Goal: Navigation & Orientation: Find specific page/section

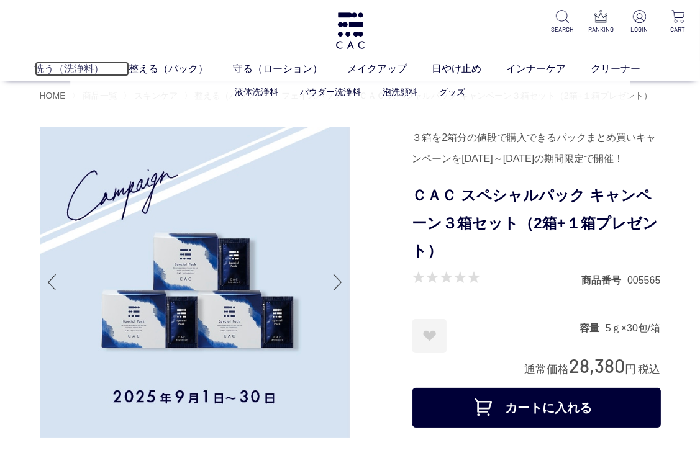
click at [62, 66] on link "洗う（洗浄料）" at bounding box center [82, 68] width 94 height 15
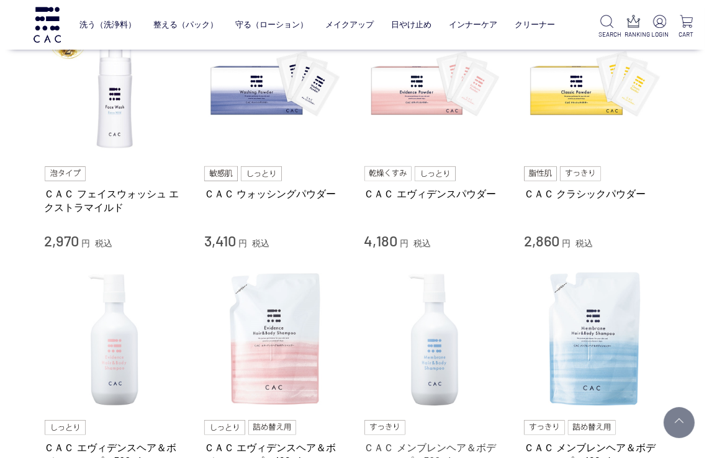
scroll to position [248, 0]
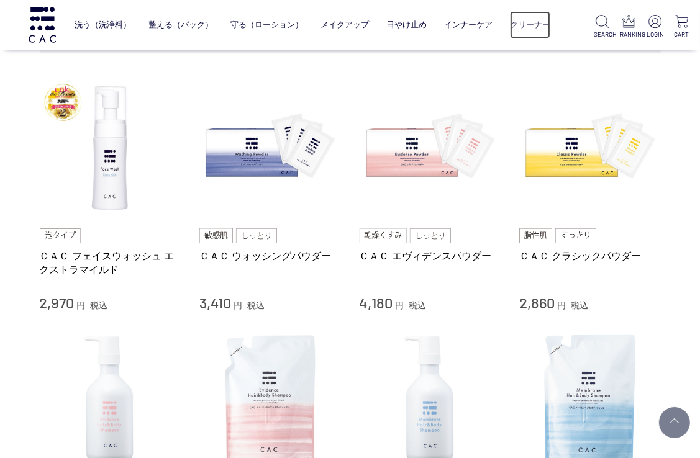
click at [535, 26] on link "クリーナー" at bounding box center [530, 25] width 40 height 28
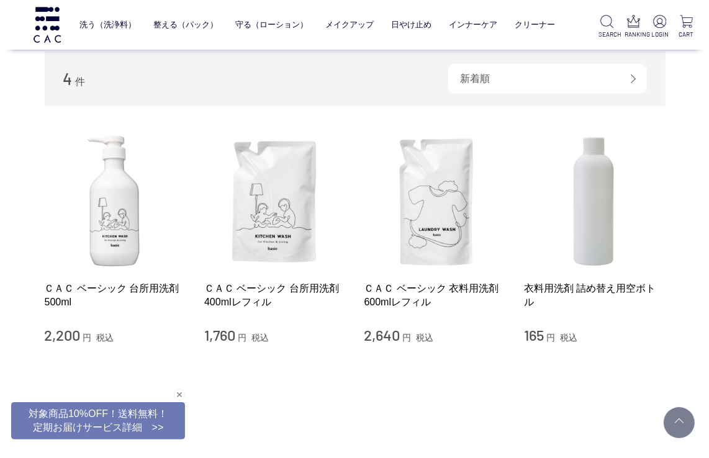
scroll to position [62, 0]
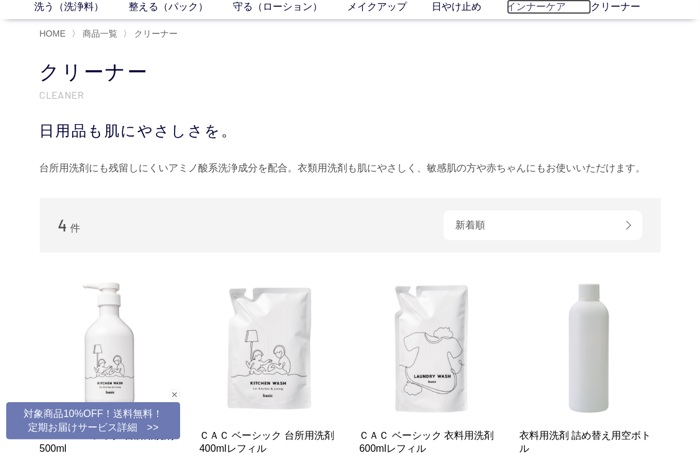
click at [538, 7] on link "インナーケア" at bounding box center [549, 6] width 84 height 15
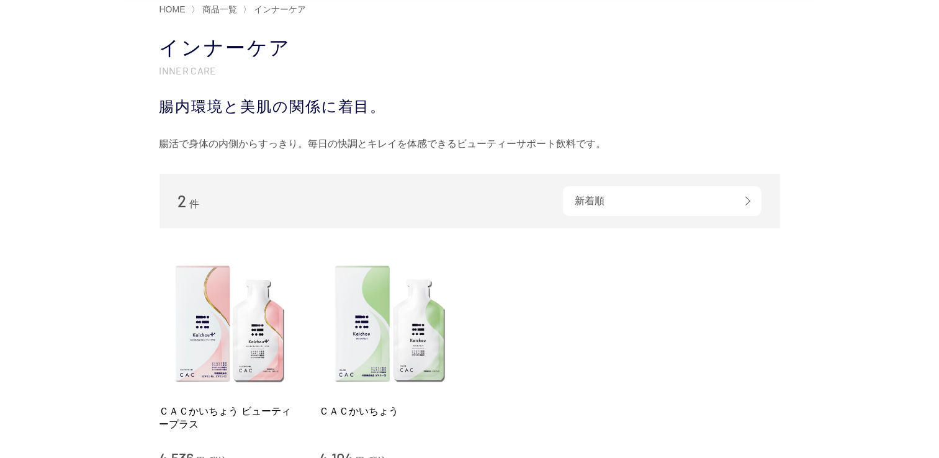
scroll to position [186, 0]
